Goal: Register for event/course

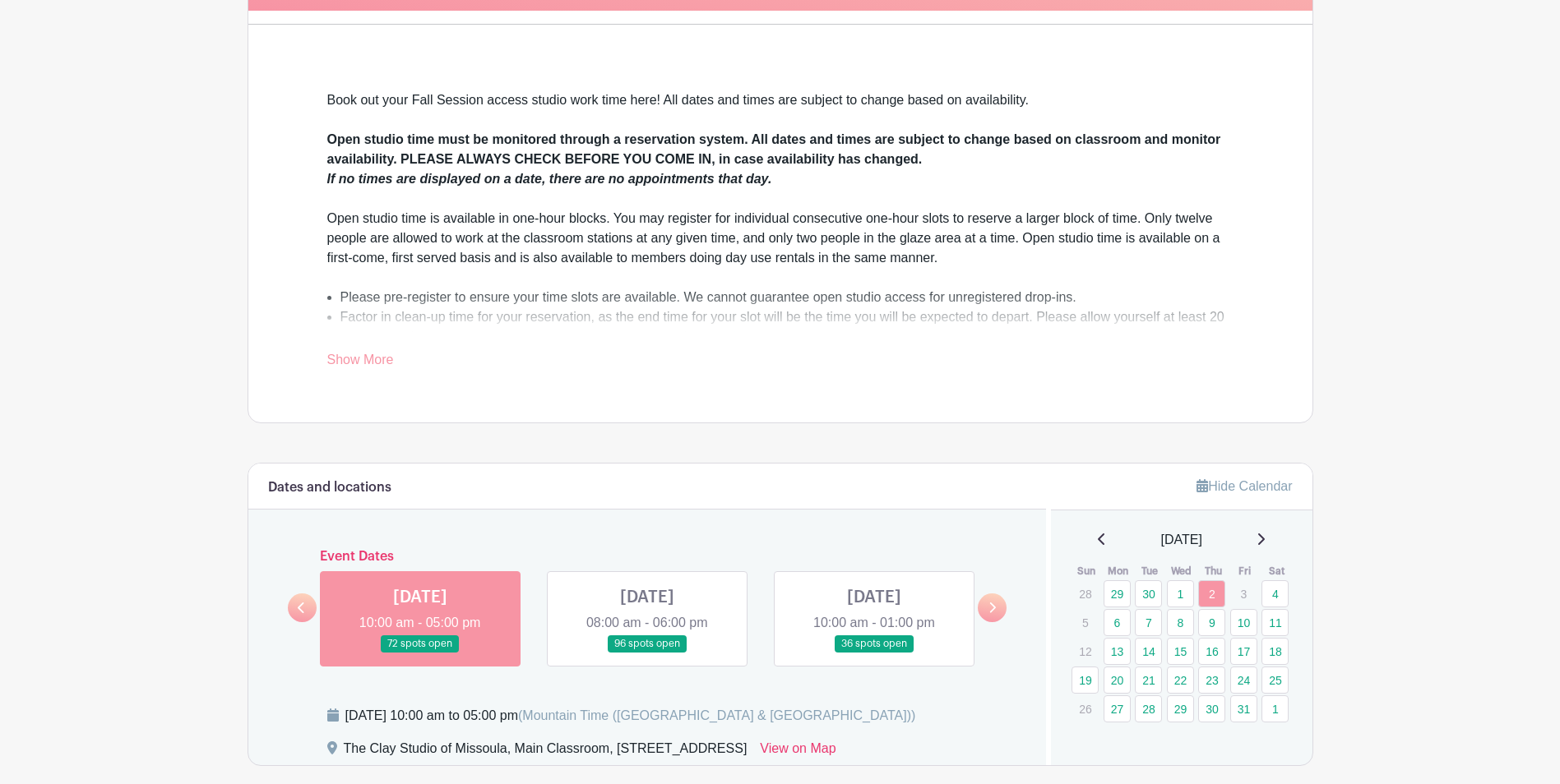
scroll to position [575, 0]
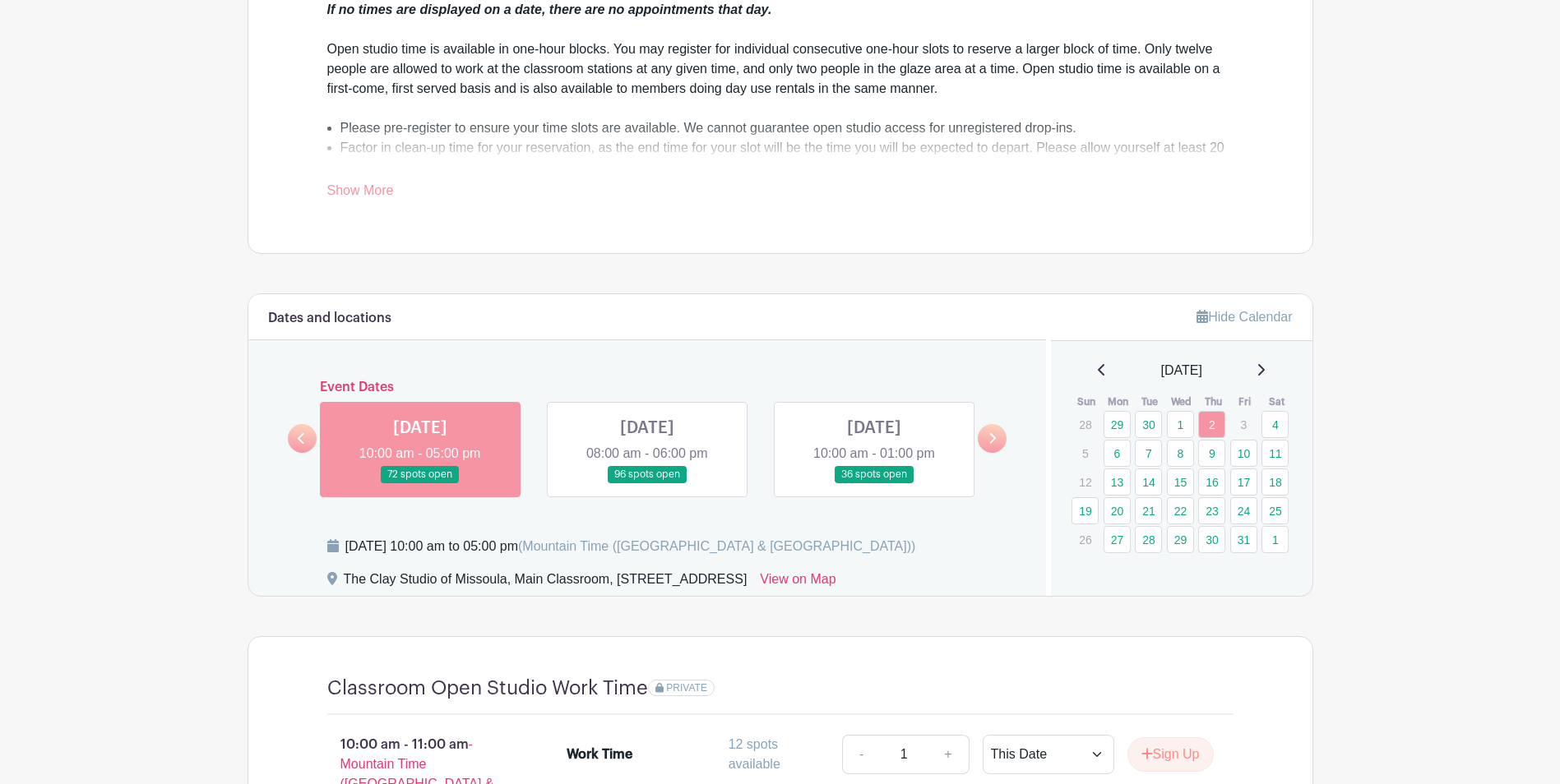
click at [647, 484] on link at bounding box center [647, 484] width 0 height 0
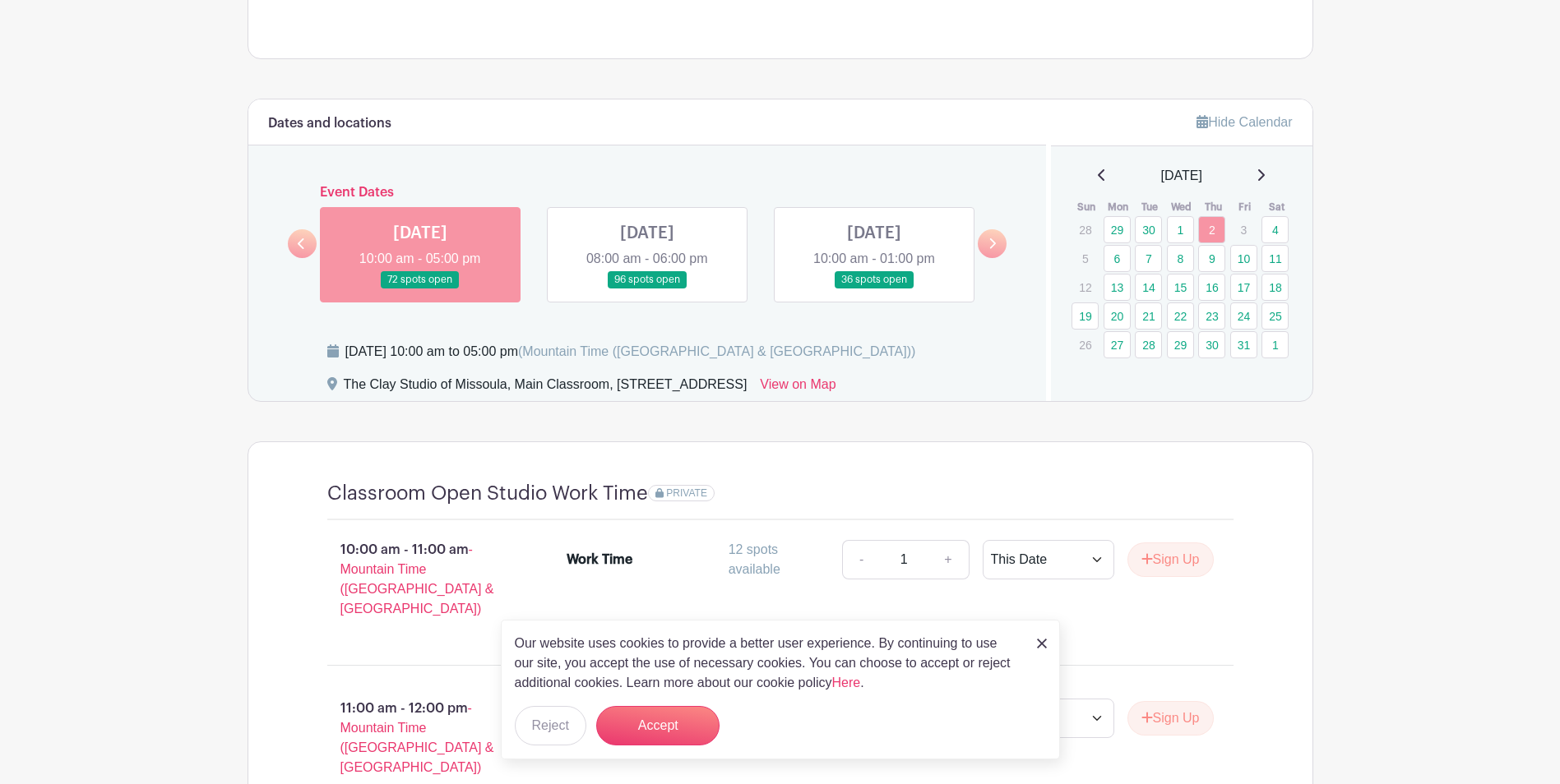
scroll to position [904, 0]
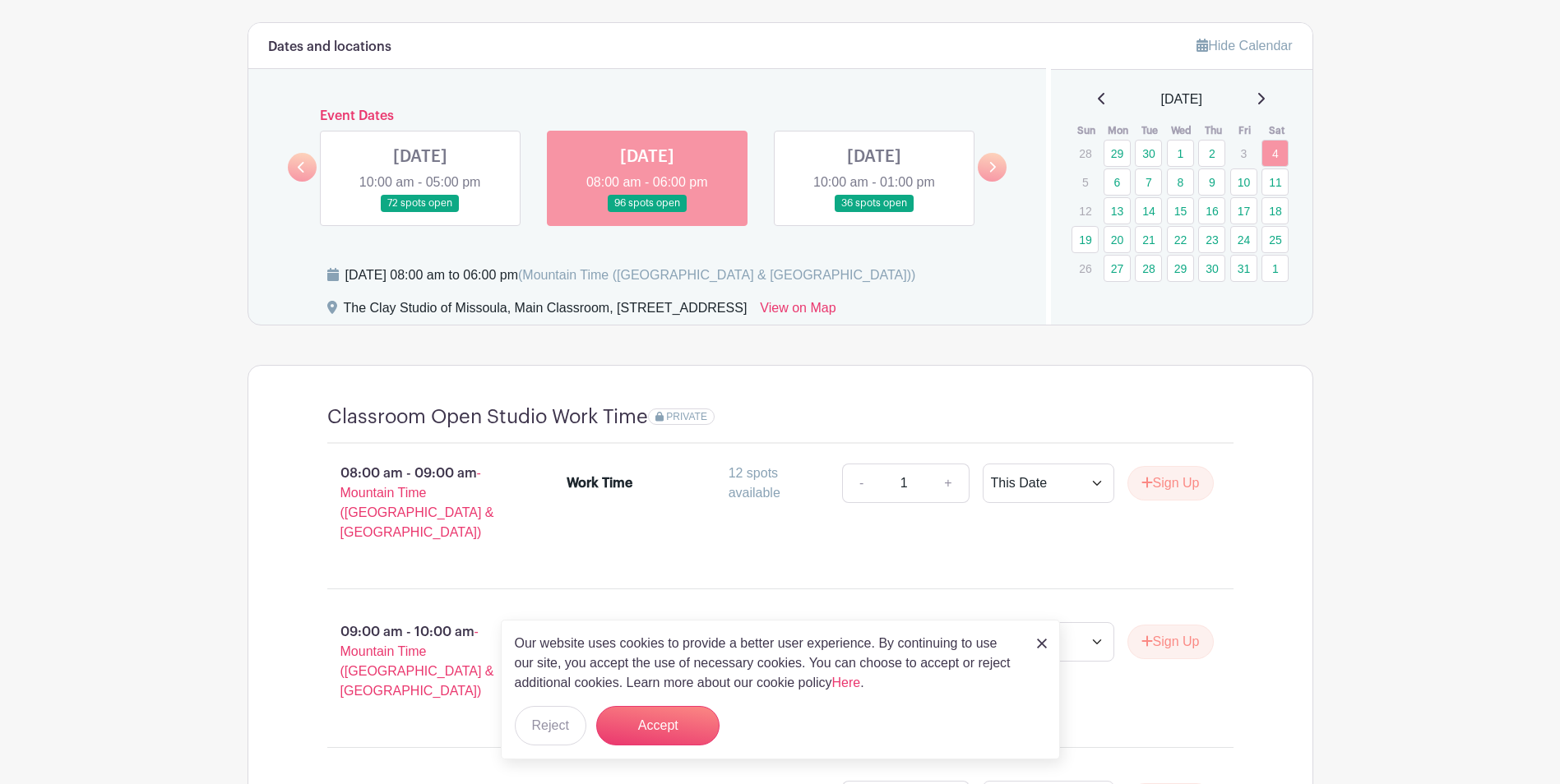
scroll to position [559, 0]
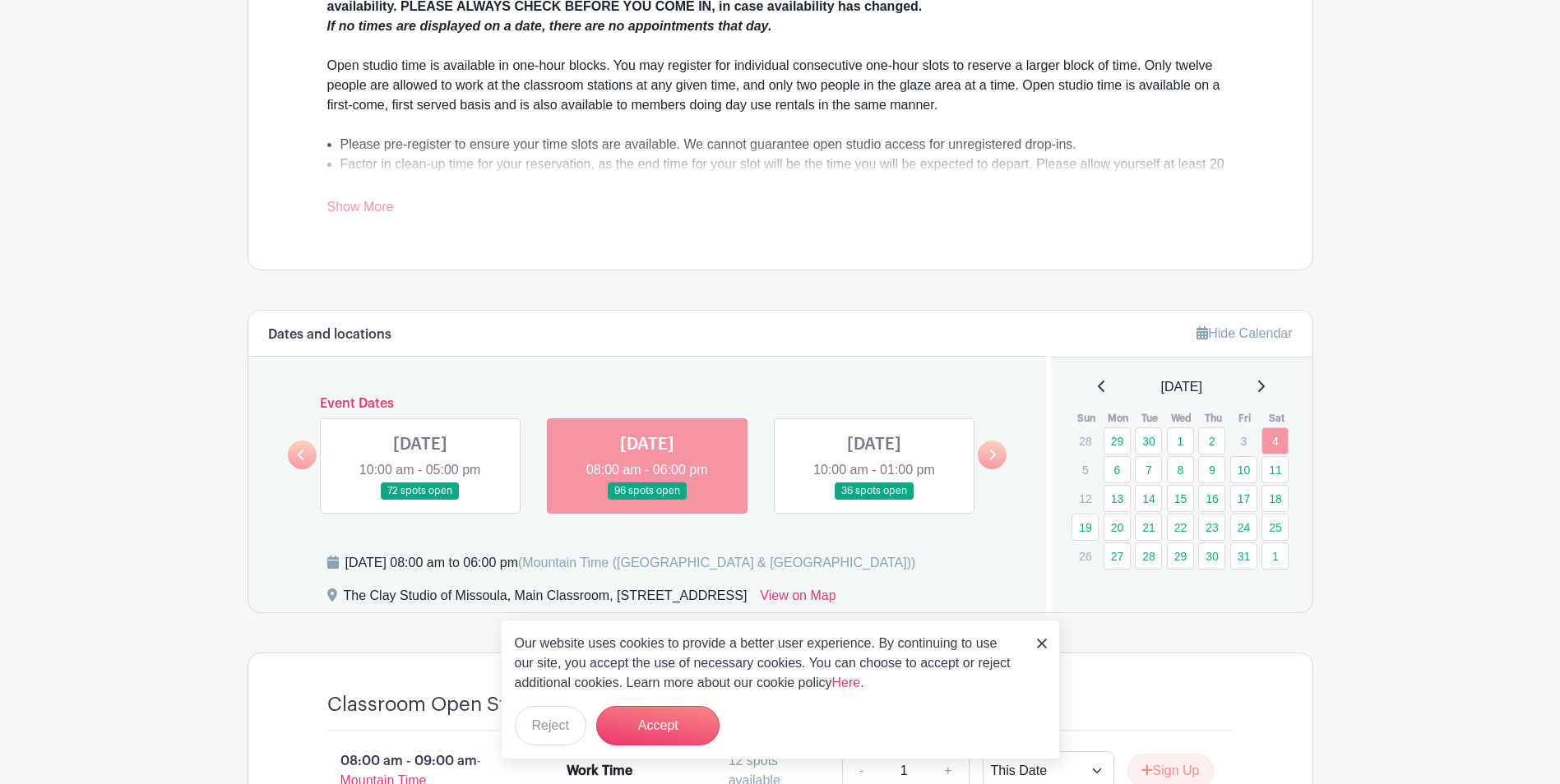
click at [647, 500] on link at bounding box center [647, 500] width 0 height 0
click at [1039, 643] on img at bounding box center [1042, 644] width 10 height 10
click at [1040, 641] on img at bounding box center [1042, 644] width 10 height 10
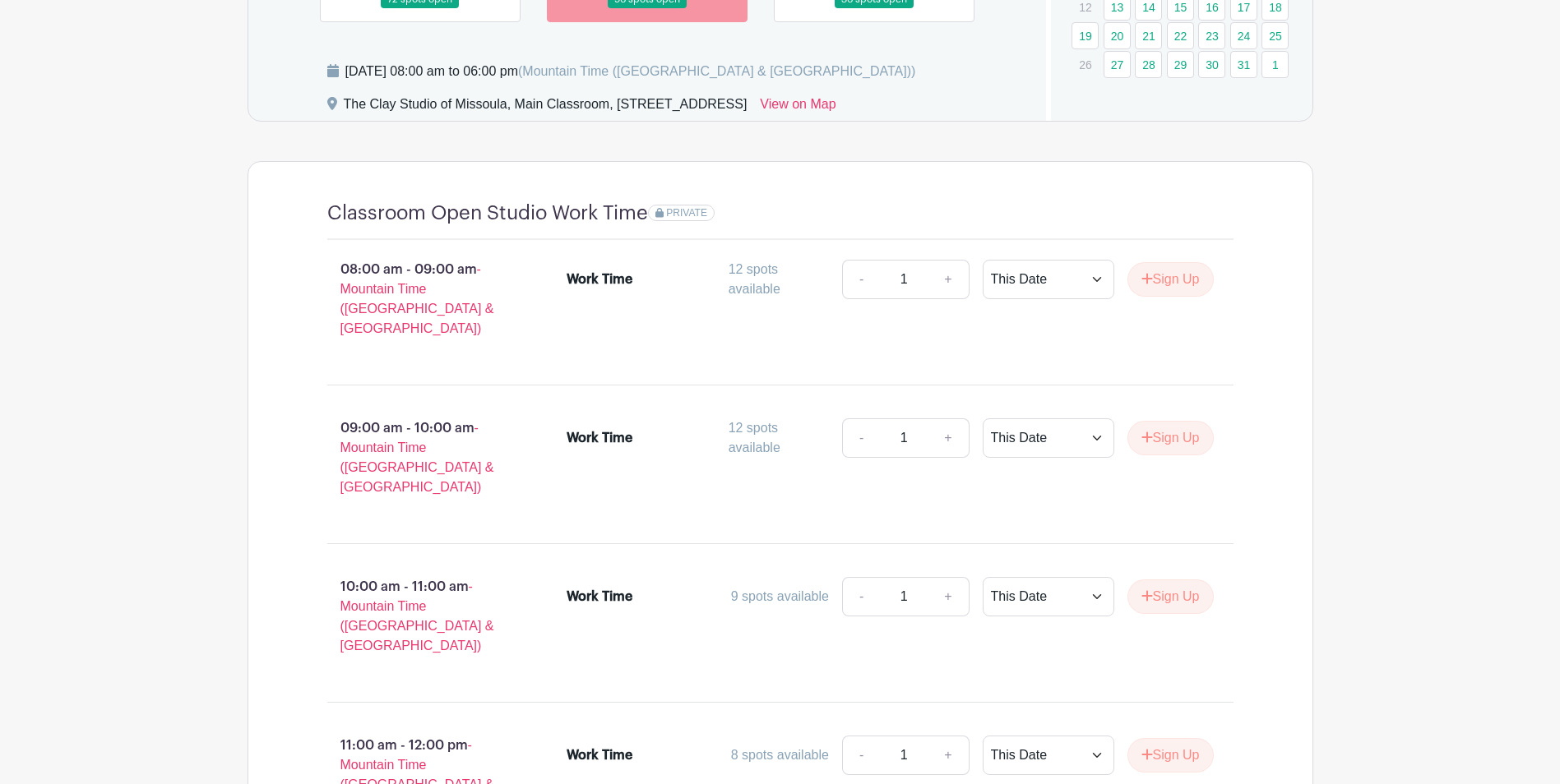
scroll to position [1052, 0]
click at [1176, 425] on button "Sign Up" at bounding box center [1171, 436] width 86 height 35
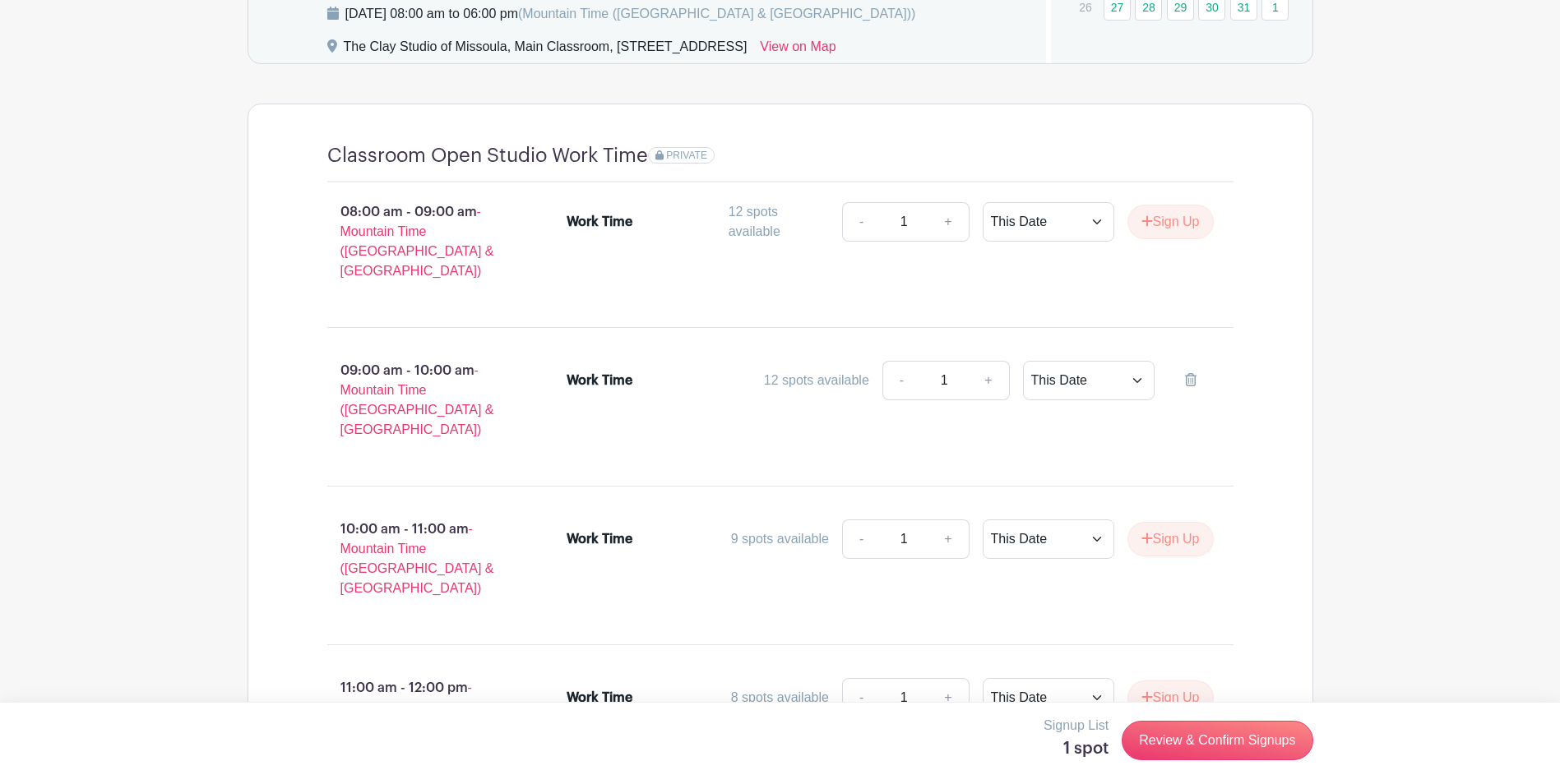
scroll to position [1135, 0]
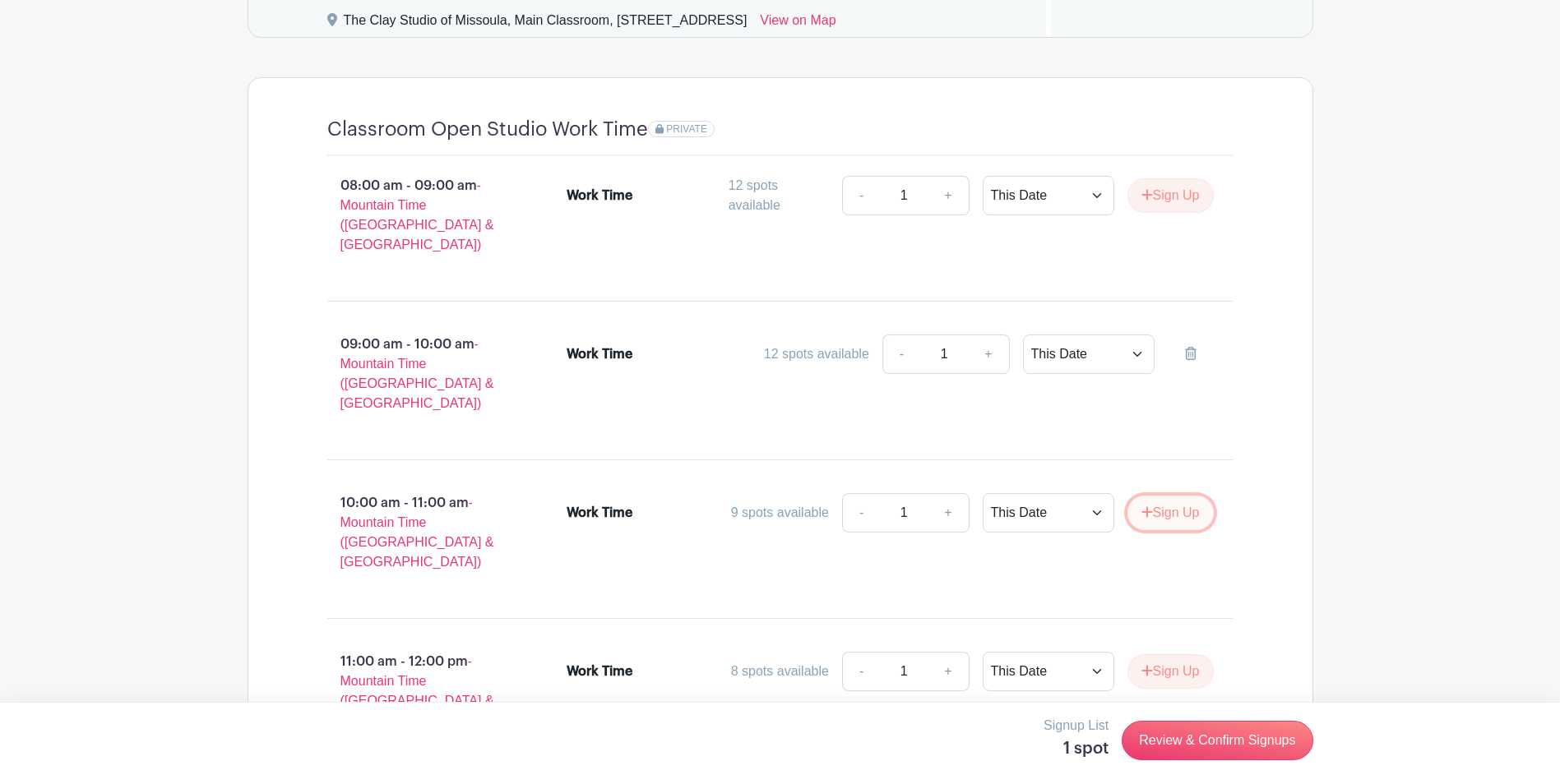
click at [1192, 496] on button "Sign Up" at bounding box center [1171, 513] width 86 height 35
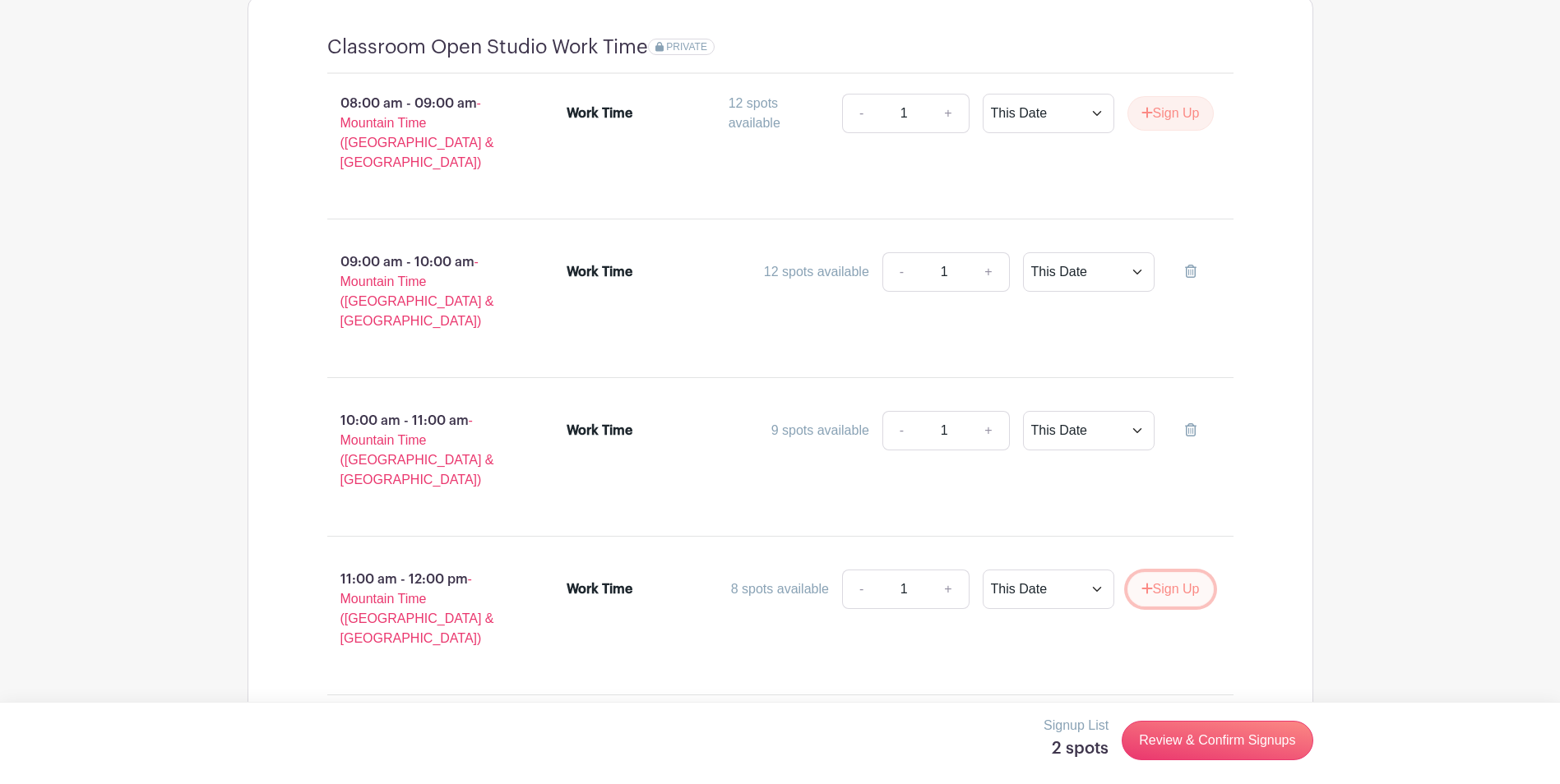
click at [1184, 573] on button "Sign Up" at bounding box center [1171, 589] width 86 height 35
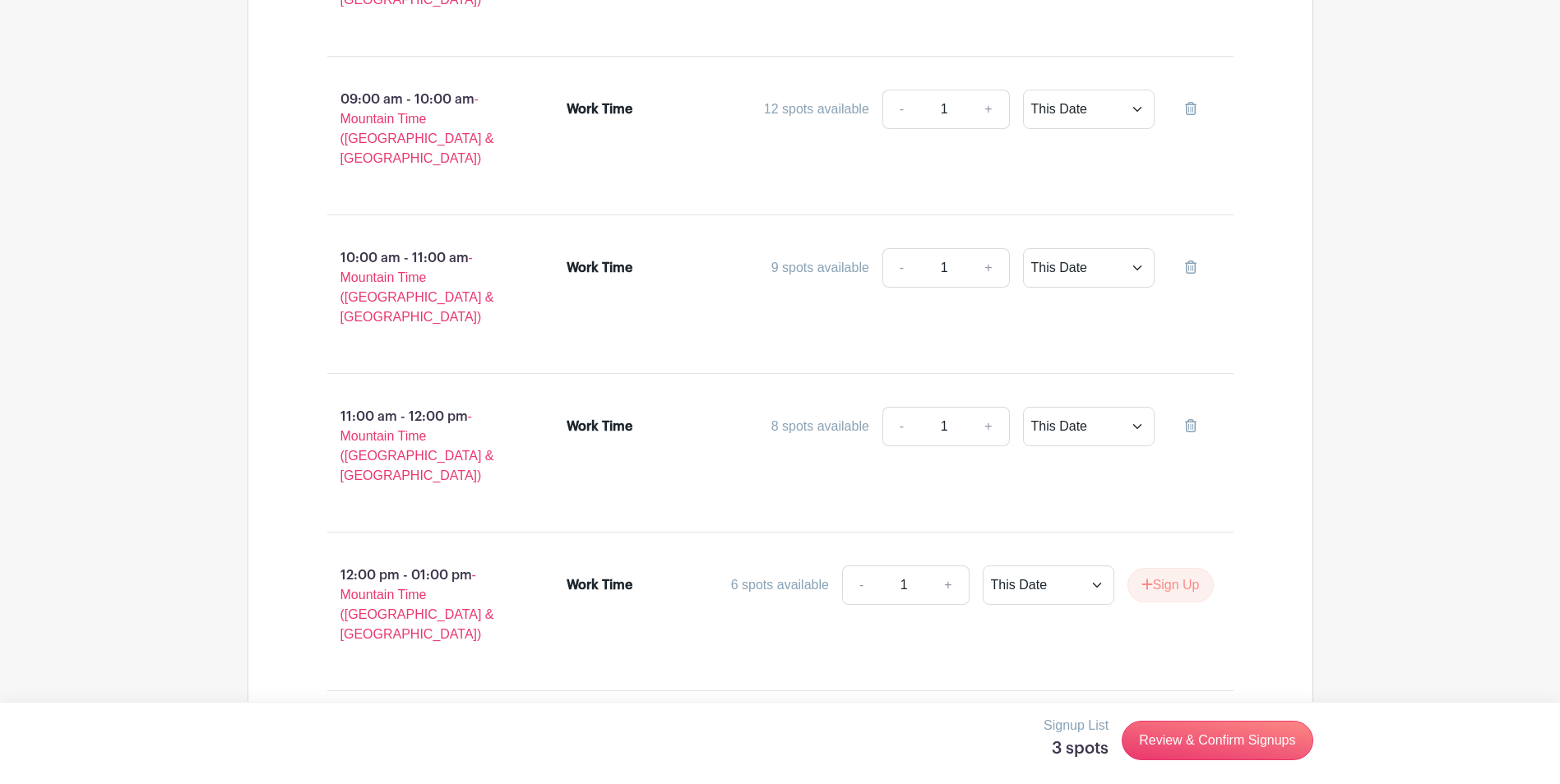
scroll to position [1381, 0]
click at [1189, 567] on button "Sign Up" at bounding box center [1171, 584] width 86 height 35
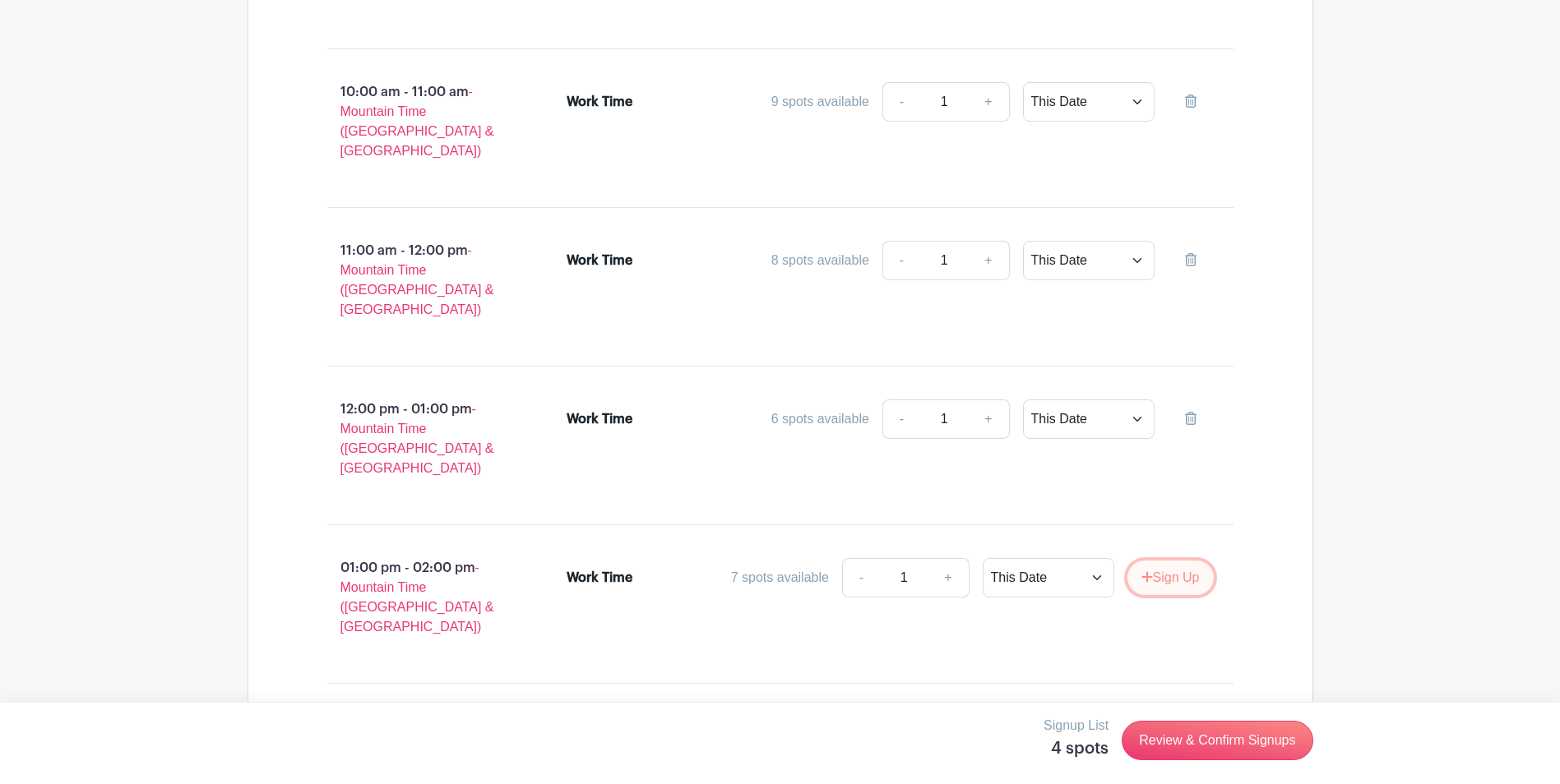
click at [1176, 561] on button "Sign Up" at bounding box center [1171, 578] width 86 height 35
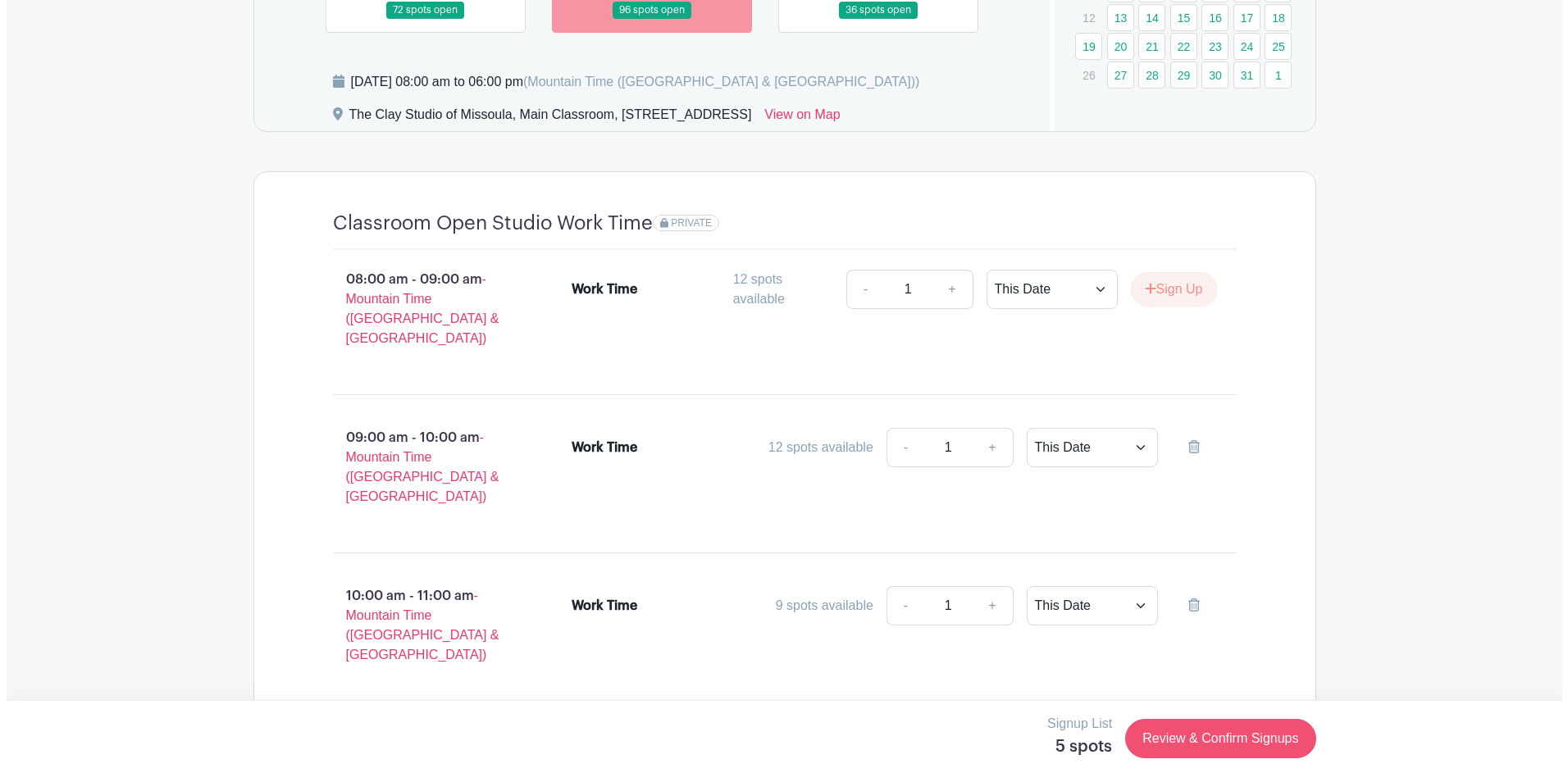
scroll to position [1132, 0]
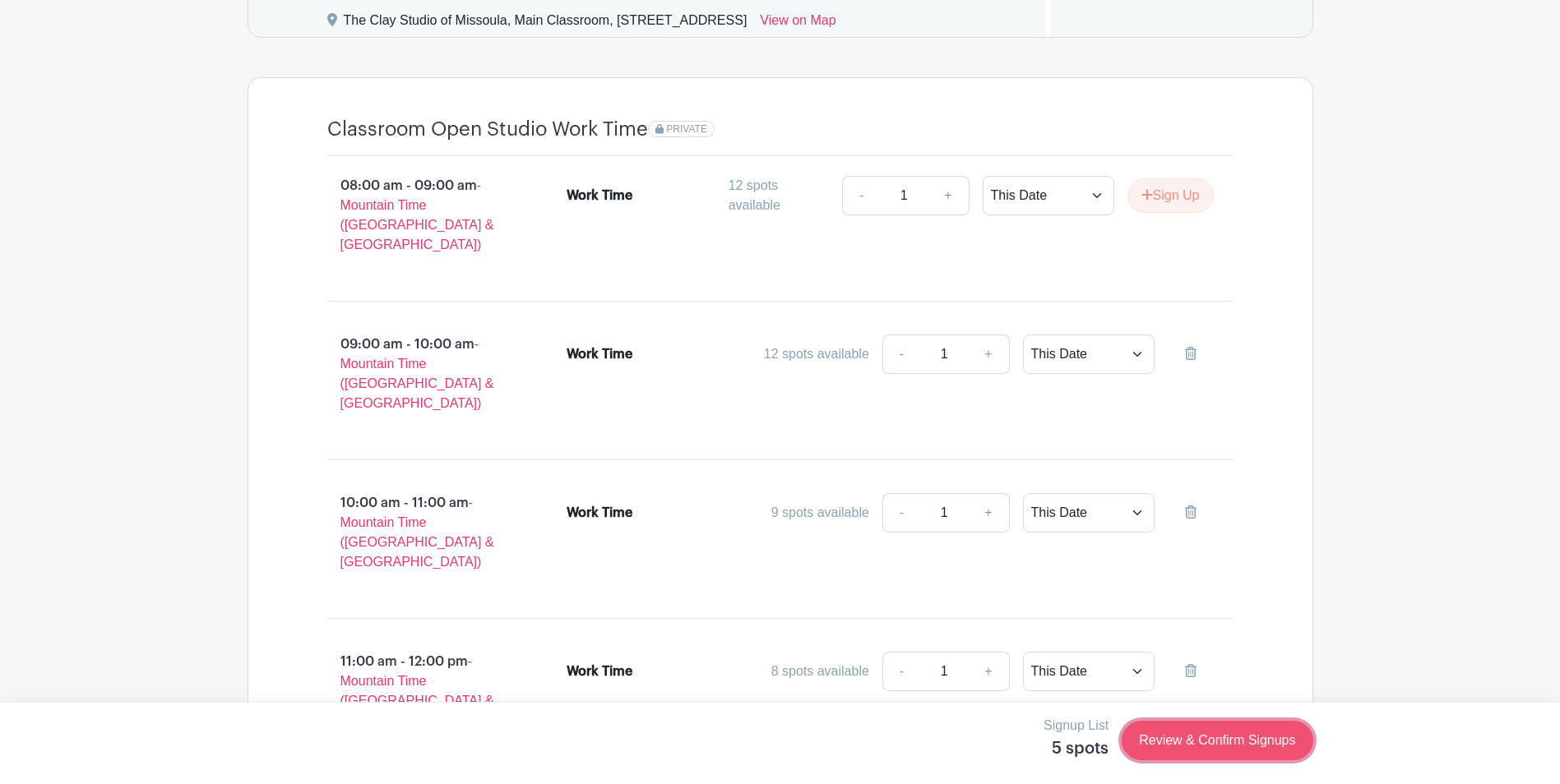
click at [1217, 749] on link "Review & Confirm Signups" at bounding box center [1217, 741] width 191 height 40
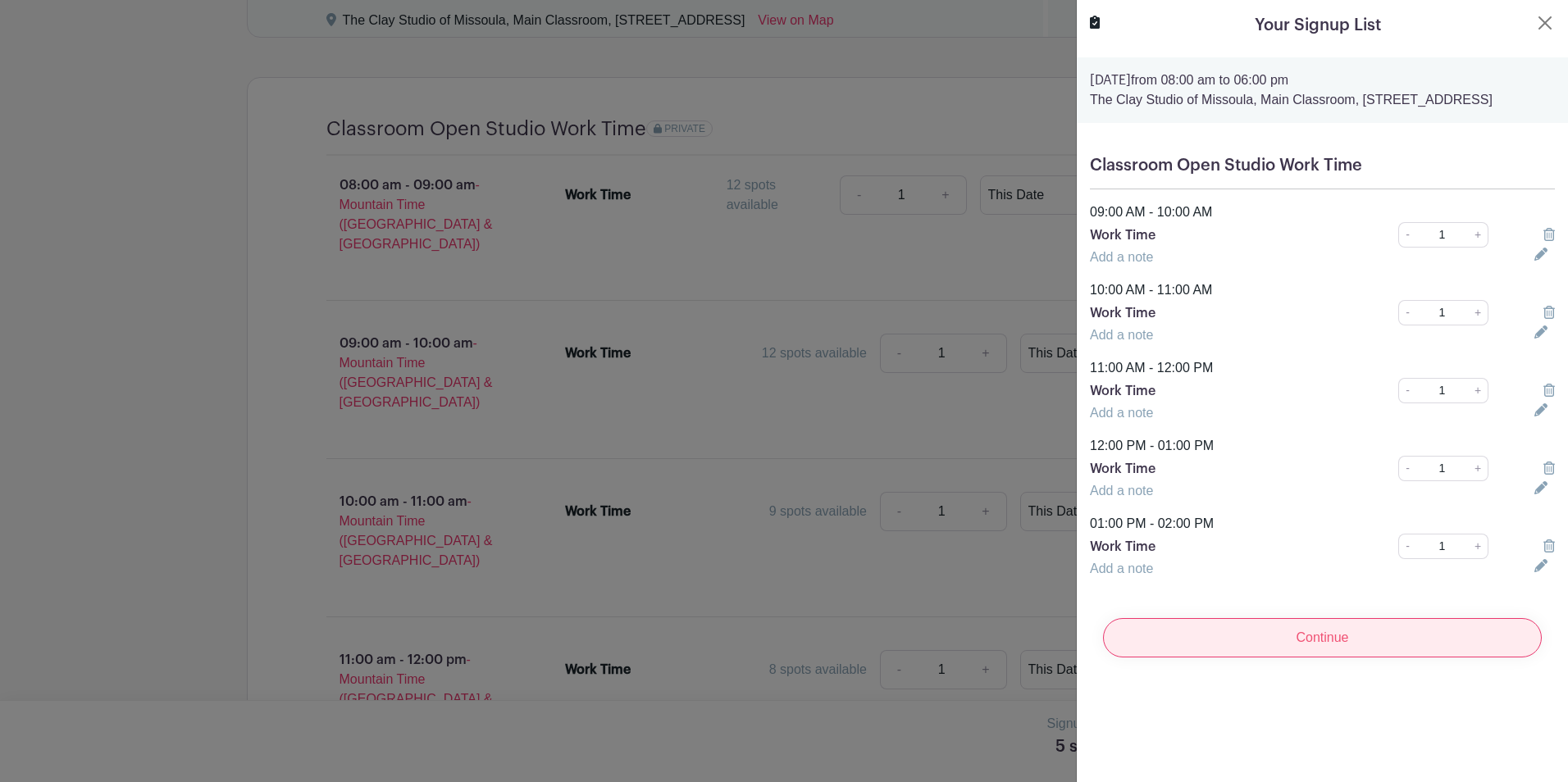
click at [1328, 658] on input "Continue" at bounding box center [1322, 638] width 439 height 40
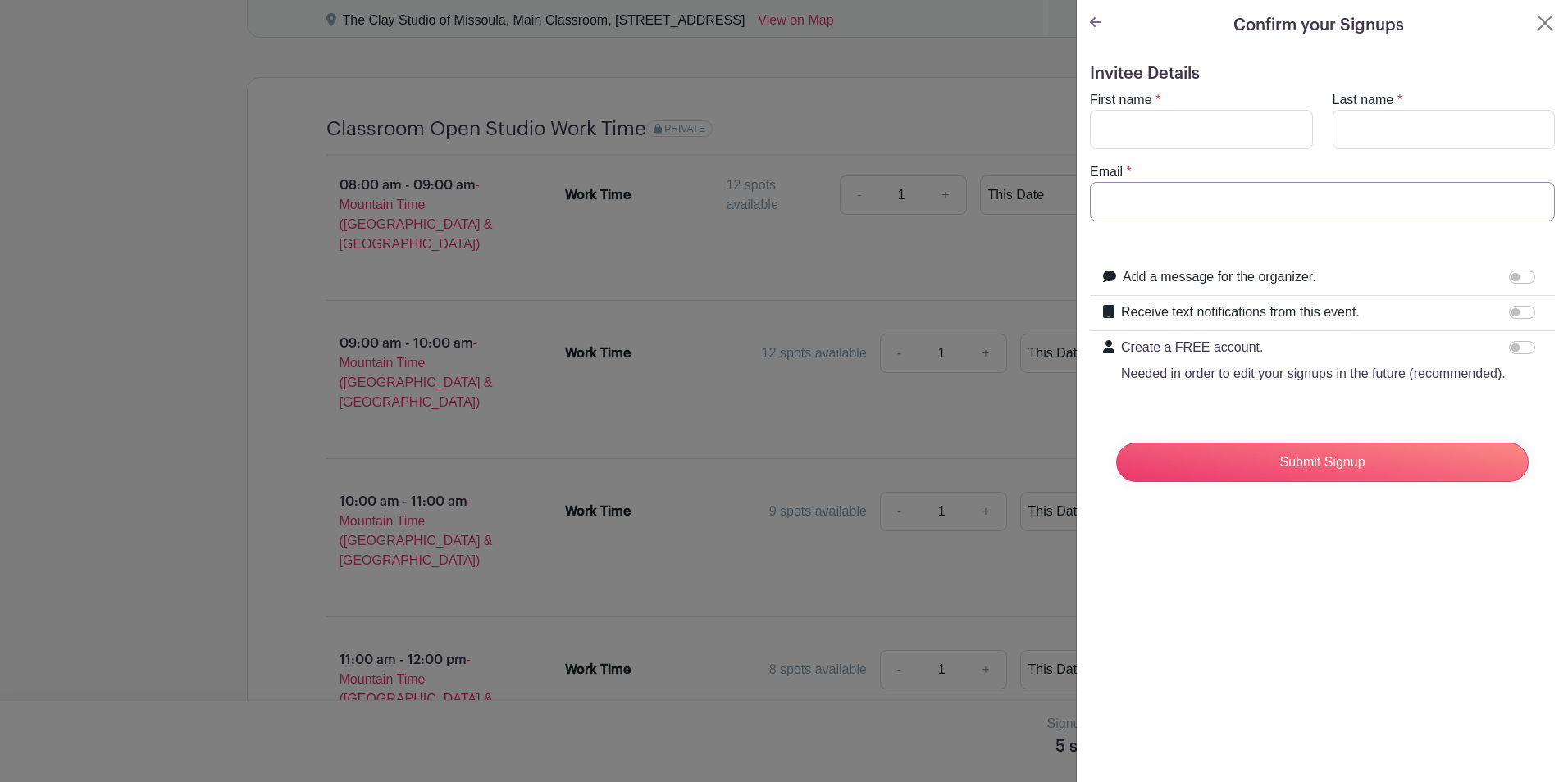
type input "[EMAIL_ADDRESS][DOMAIN_NAME]"
click at [1217, 111] on input "First name" at bounding box center [1201, 129] width 223 height 40
type input "[PERSON_NAME]"
click at [1333, 316] on label "Receive text notifications from this event." at bounding box center [1240, 312] width 239 height 19
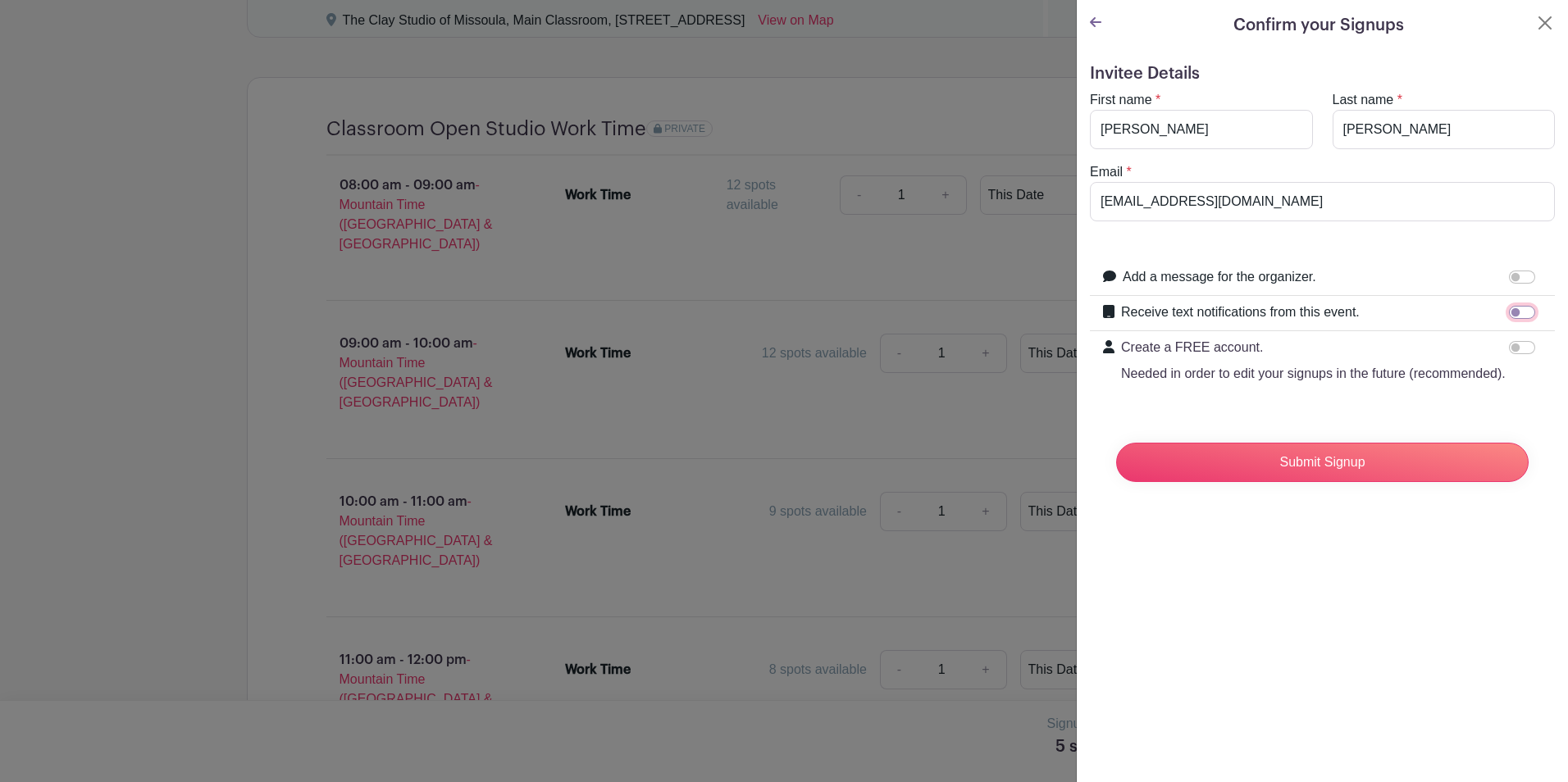
click at [1509, 316] on input "Receive text notifications from this event." at bounding box center [1522, 313] width 26 height 13
checkbox input "true"
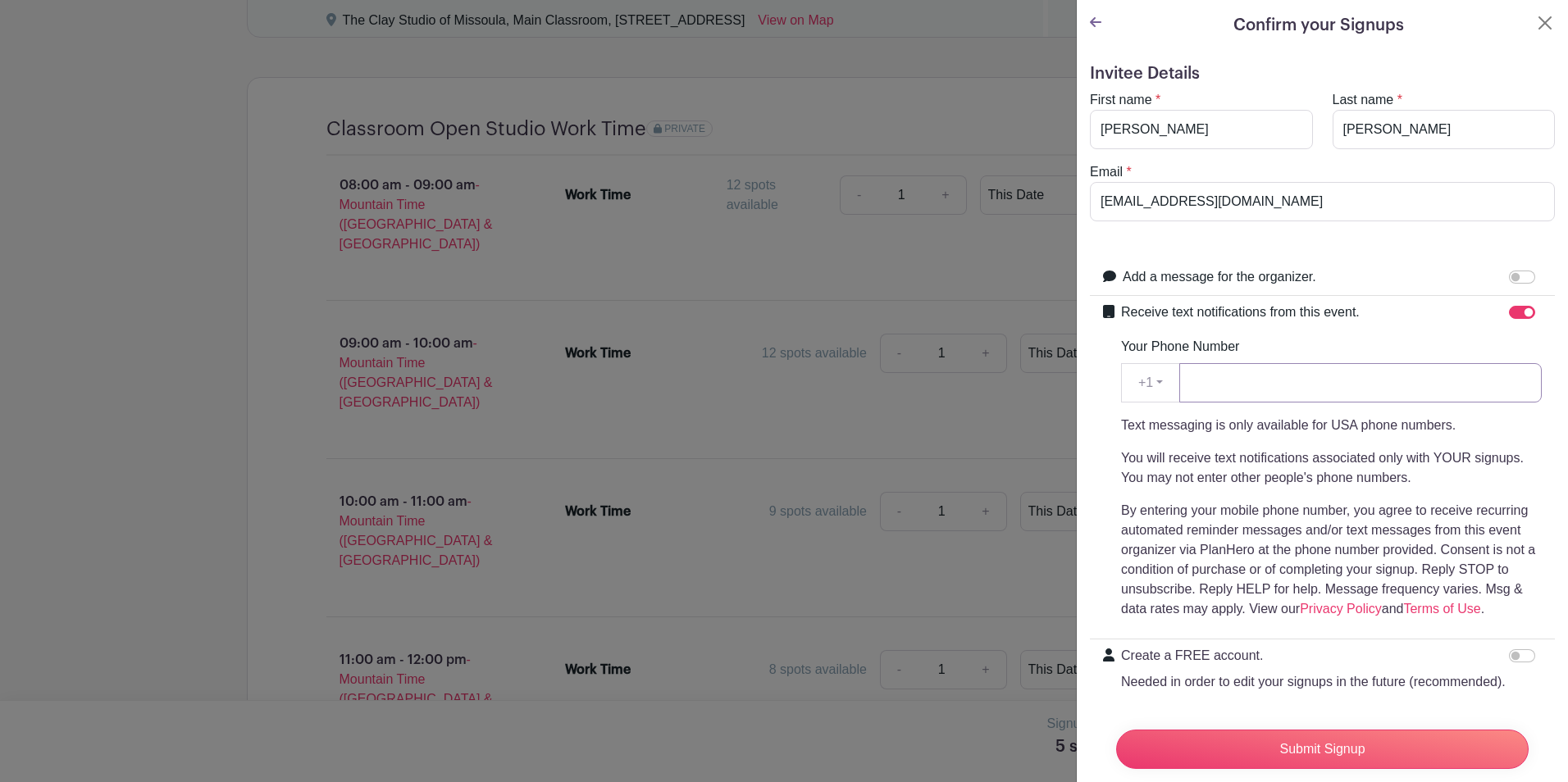
click at [1431, 373] on input "Your Phone Number" at bounding box center [1361, 383] width 363 height 40
type input "5093782277"
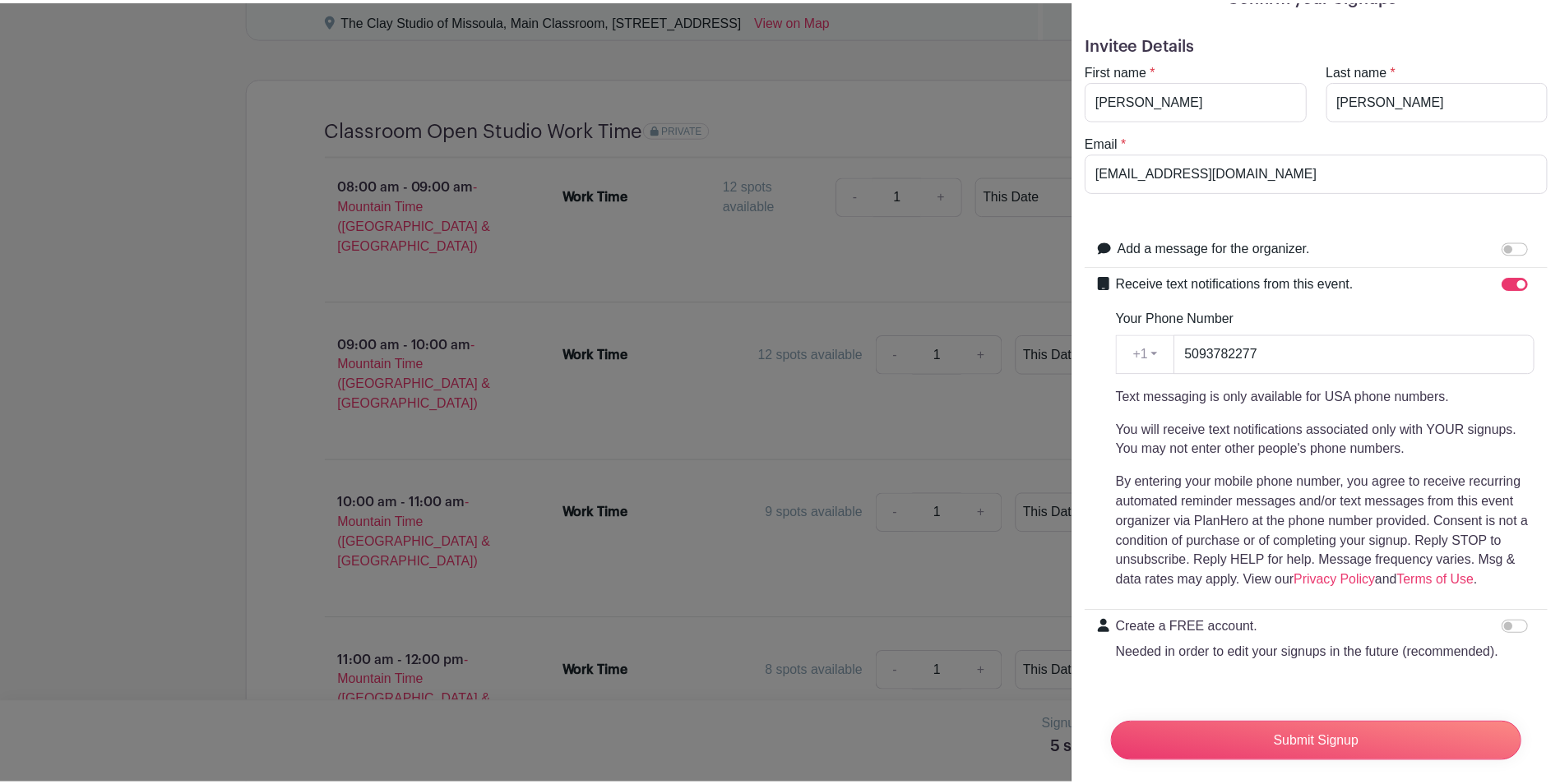
scroll to position [79, 0]
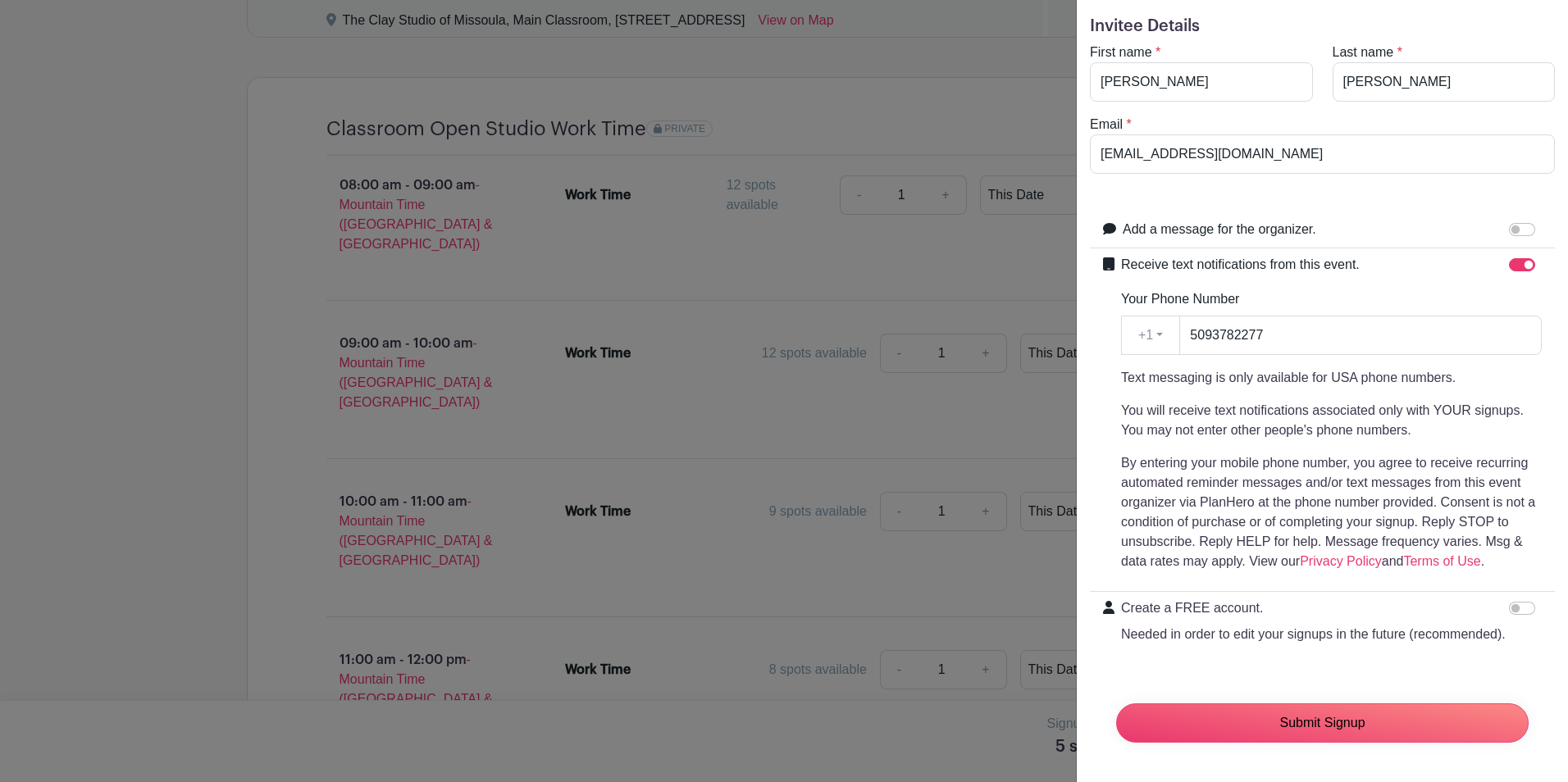
drag, startPoint x: 1339, startPoint y: 698, endPoint x: 1347, endPoint y: 664, distance: 34.9
click at [1339, 704] on input "Submit Signup" at bounding box center [1322, 723] width 412 height 40
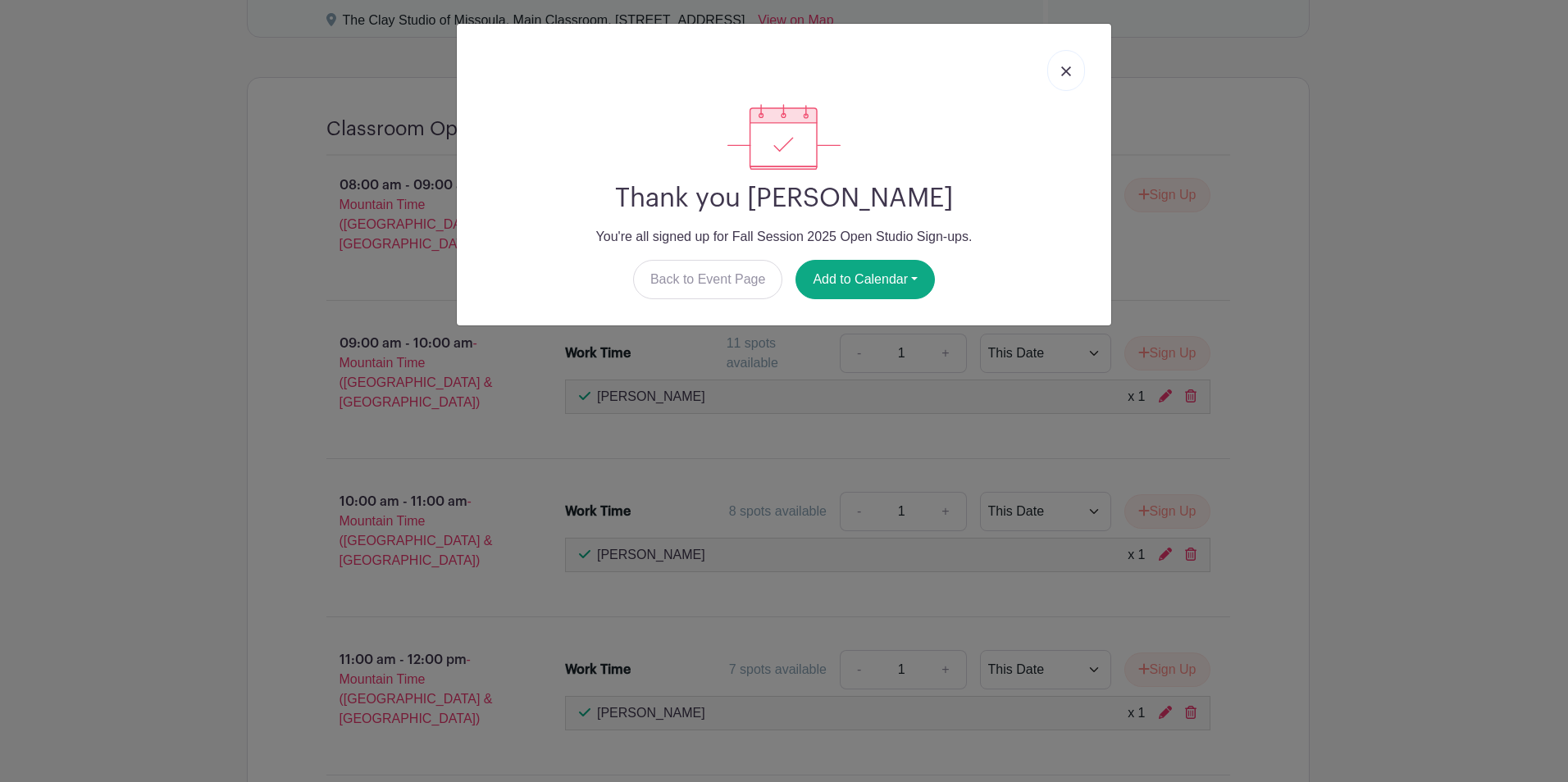
click at [1068, 67] on img at bounding box center [1066, 72] width 10 height 10
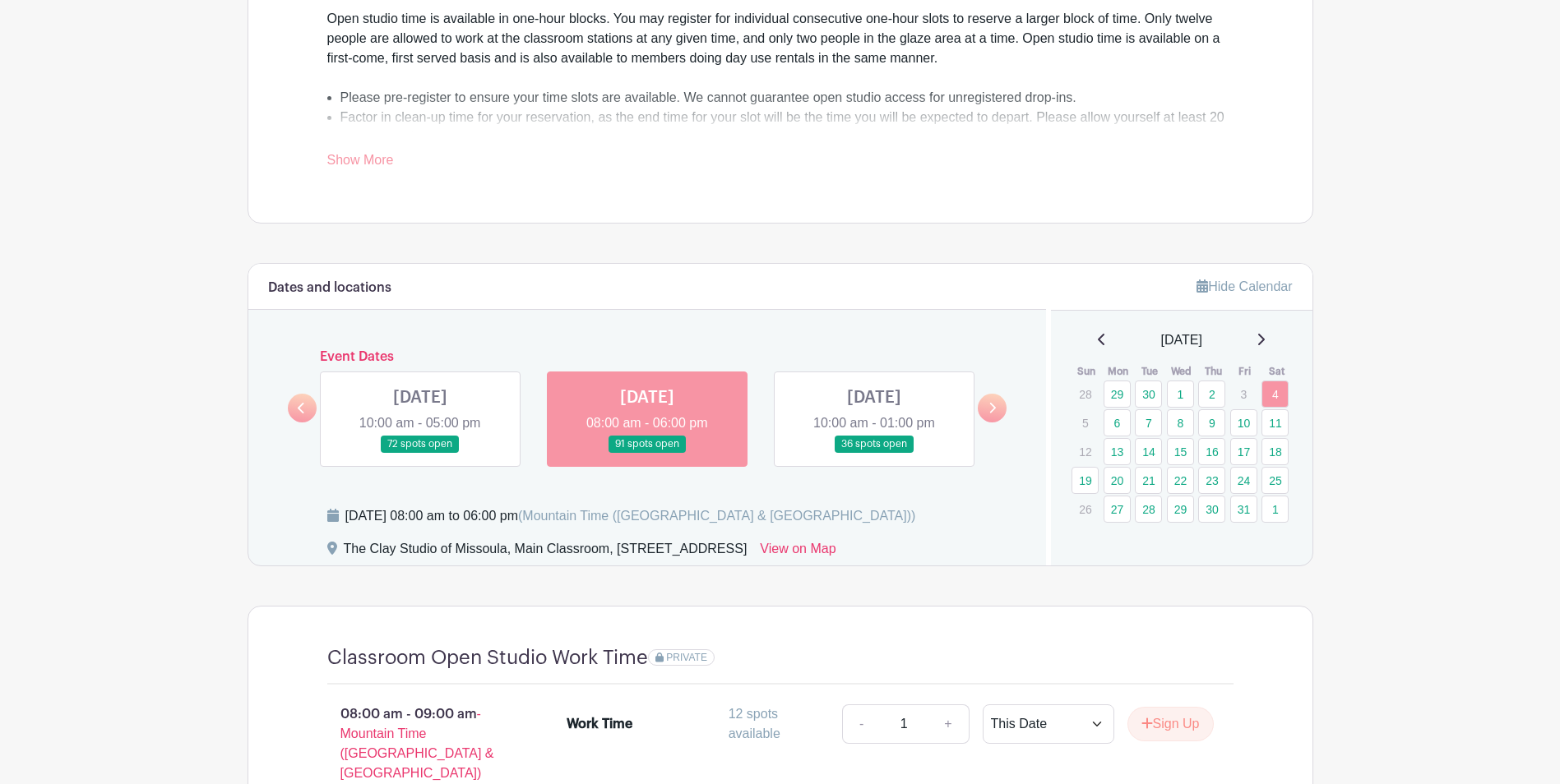
scroll to position [600, 0]
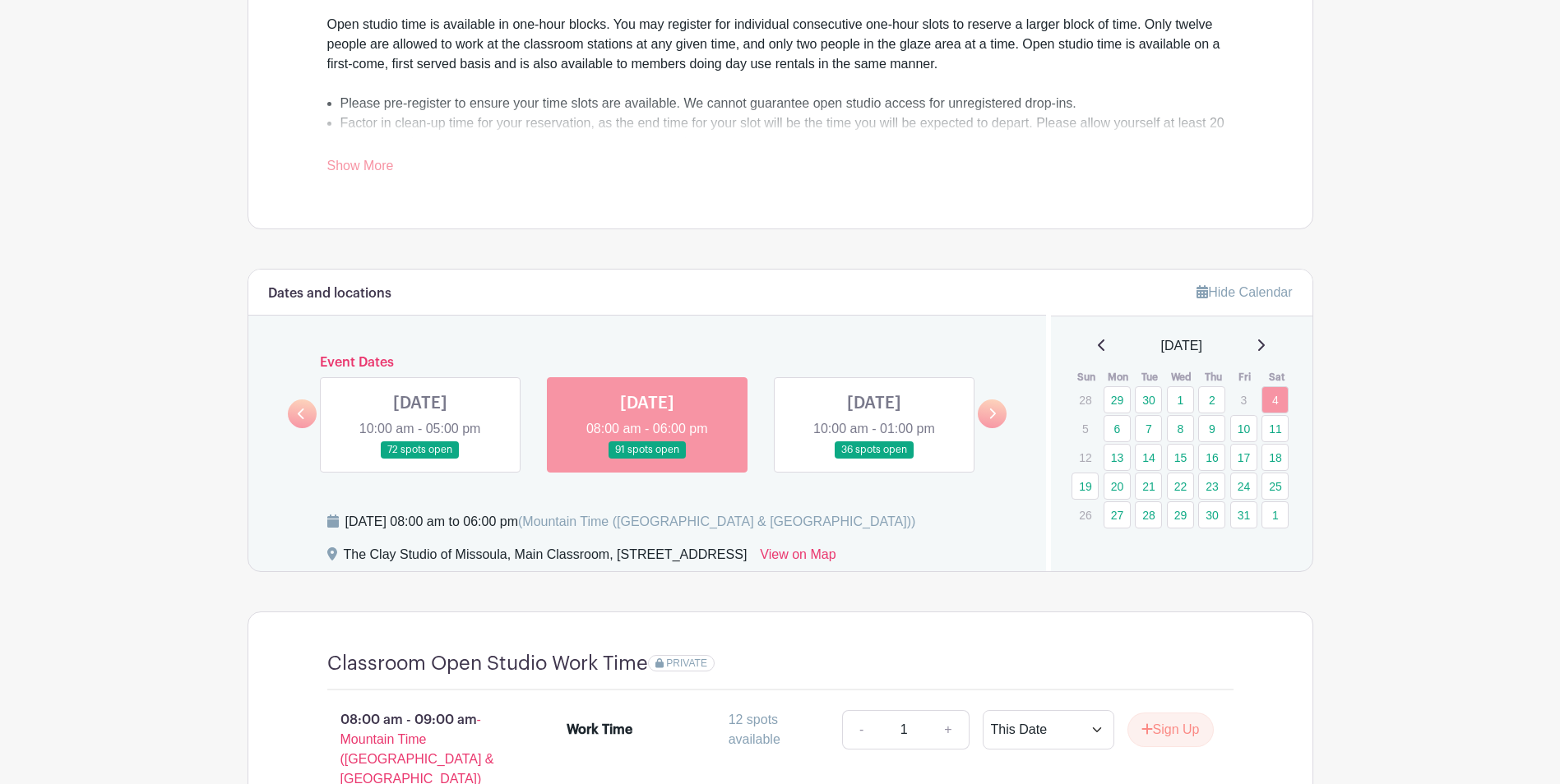
click at [420, 458] on link at bounding box center [420, 458] width 0 height 0
